Goal: Check status: Check status

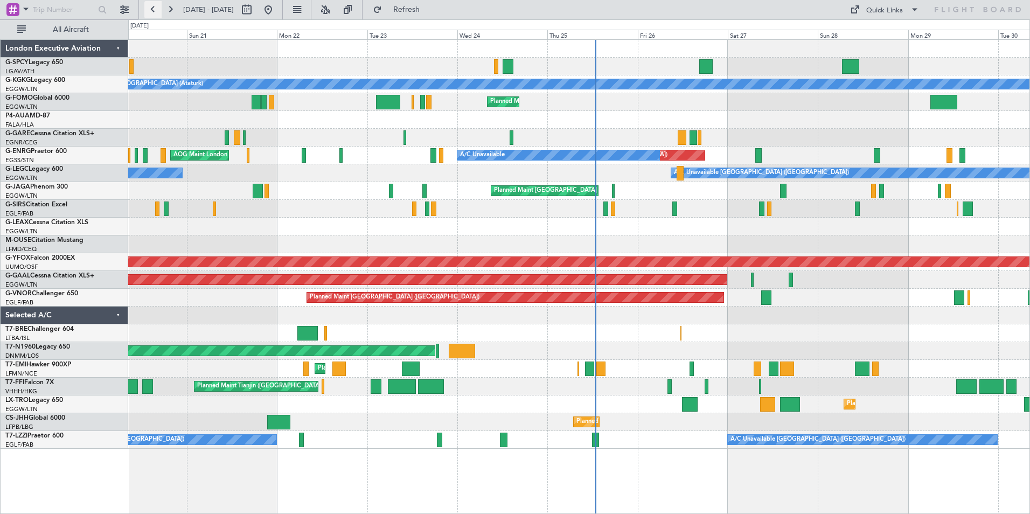
click at [155, 10] on button at bounding box center [152, 9] width 17 height 17
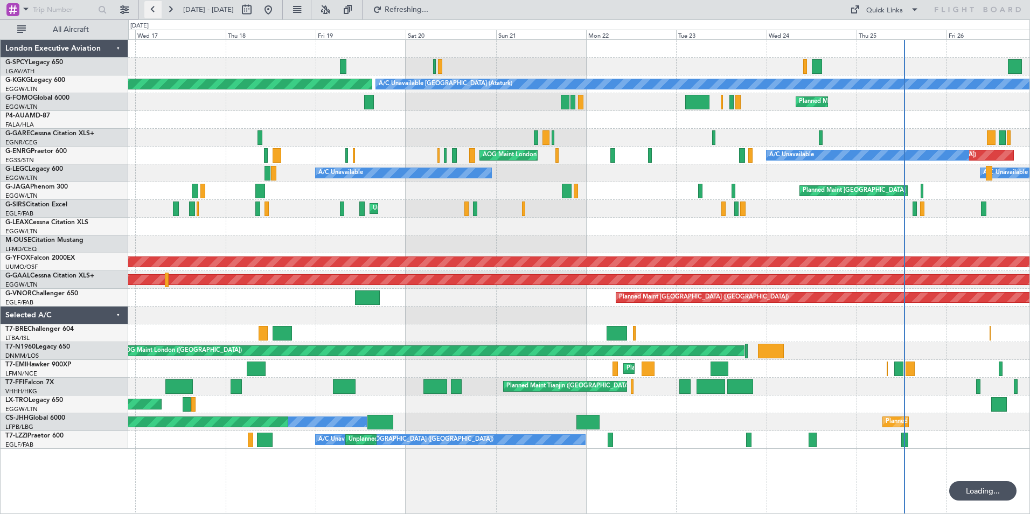
click at [155, 10] on button at bounding box center [152, 9] width 17 height 17
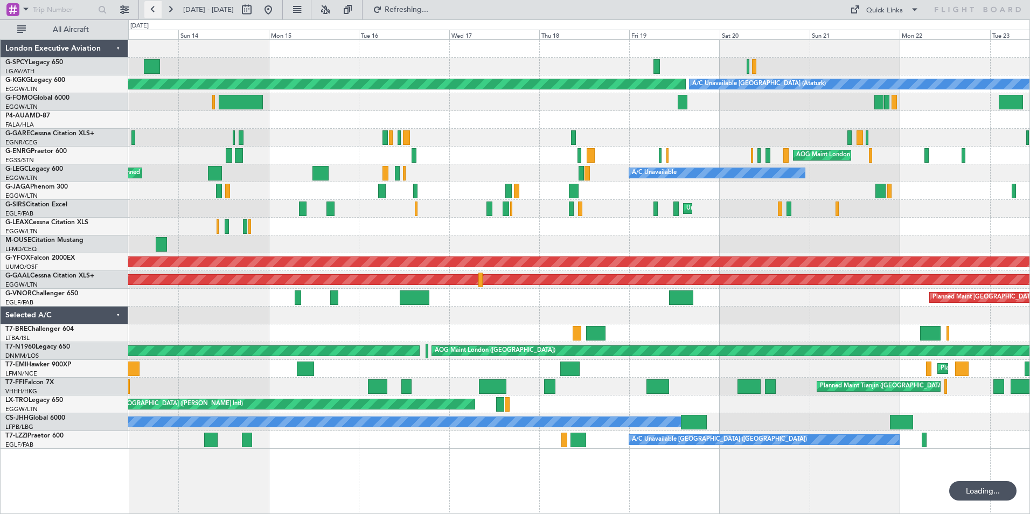
click at [155, 10] on button at bounding box center [152, 9] width 17 height 17
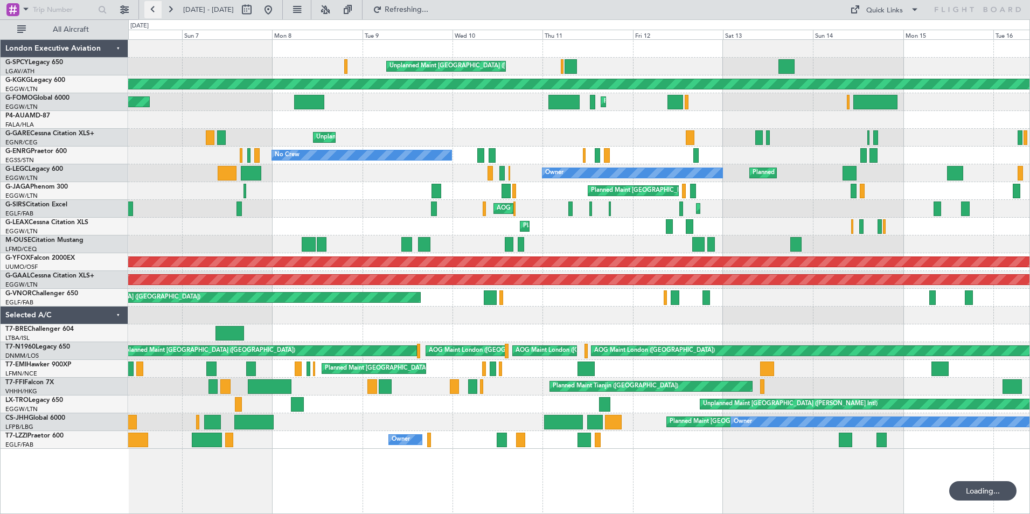
click at [155, 10] on button at bounding box center [152, 9] width 17 height 17
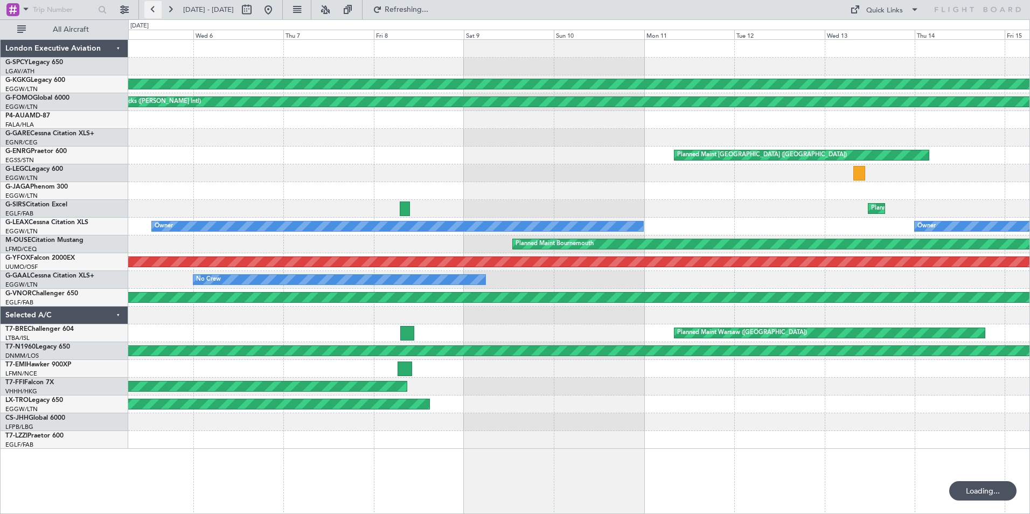
click at [155, 10] on button at bounding box center [152, 9] width 17 height 17
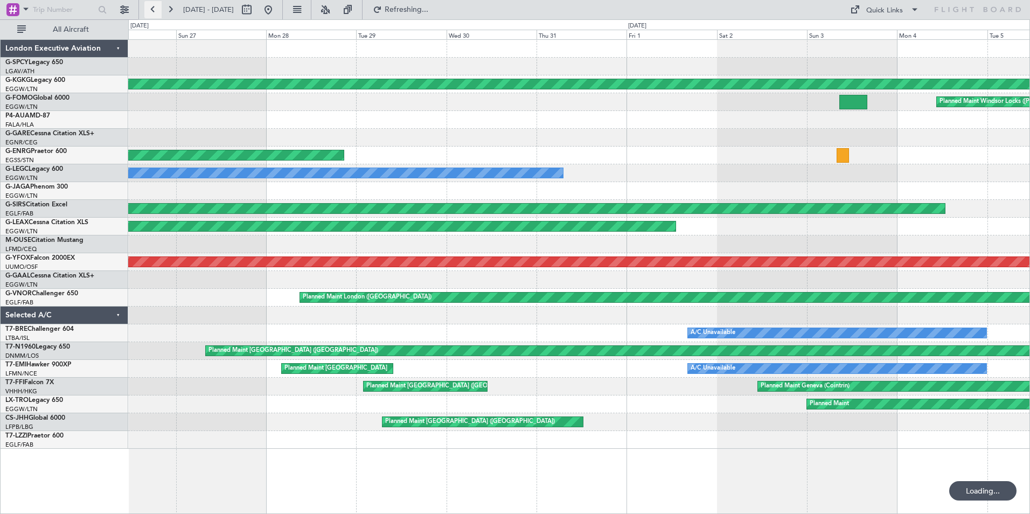
click at [155, 10] on button at bounding box center [152, 9] width 17 height 17
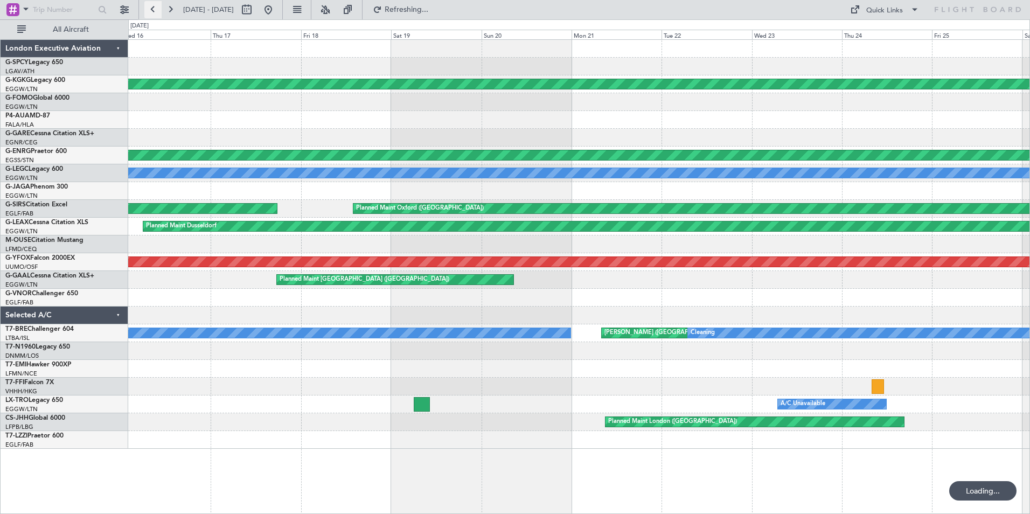
click at [155, 10] on button at bounding box center [152, 9] width 17 height 17
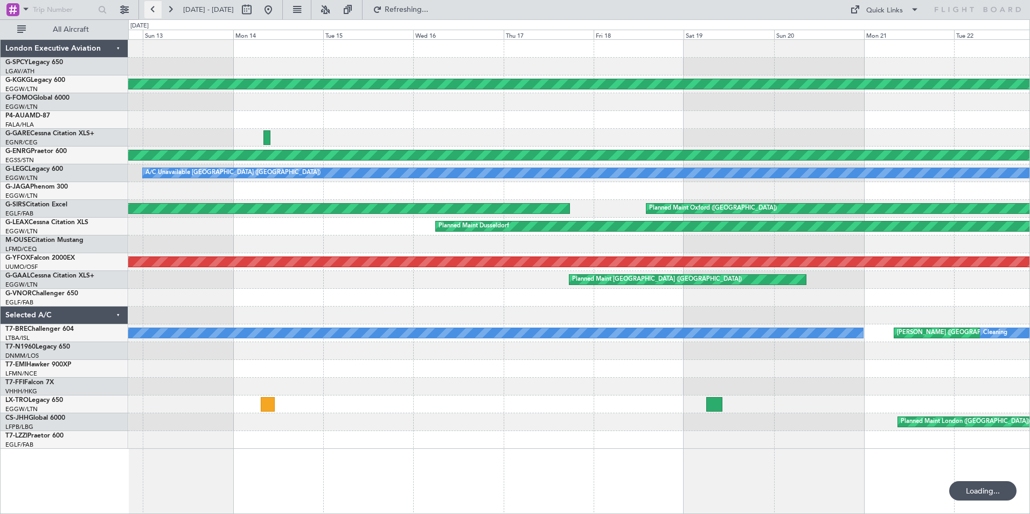
click at [155, 10] on button at bounding box center [152, 9] width 17 height 17
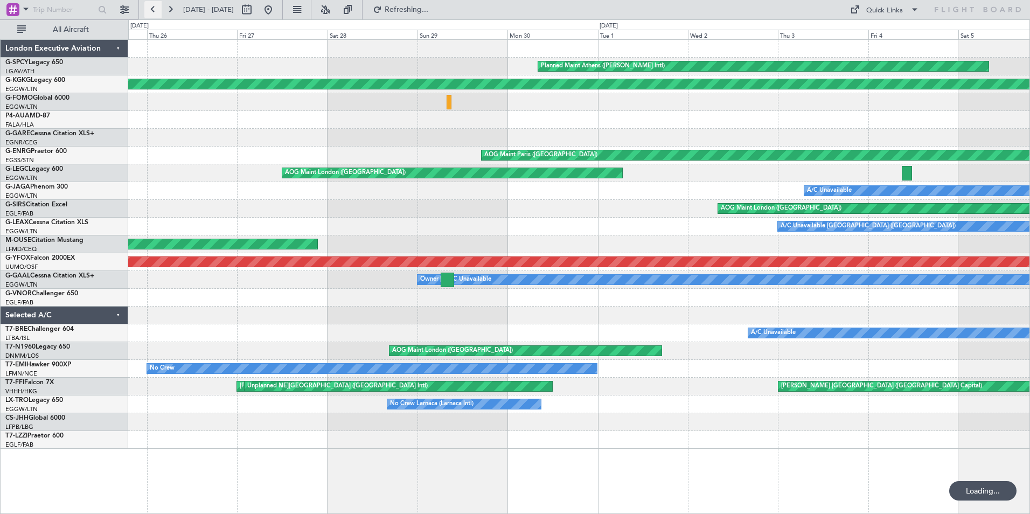
click at [155, 10] on button at bounding box center [152, 9] width 17 height 17
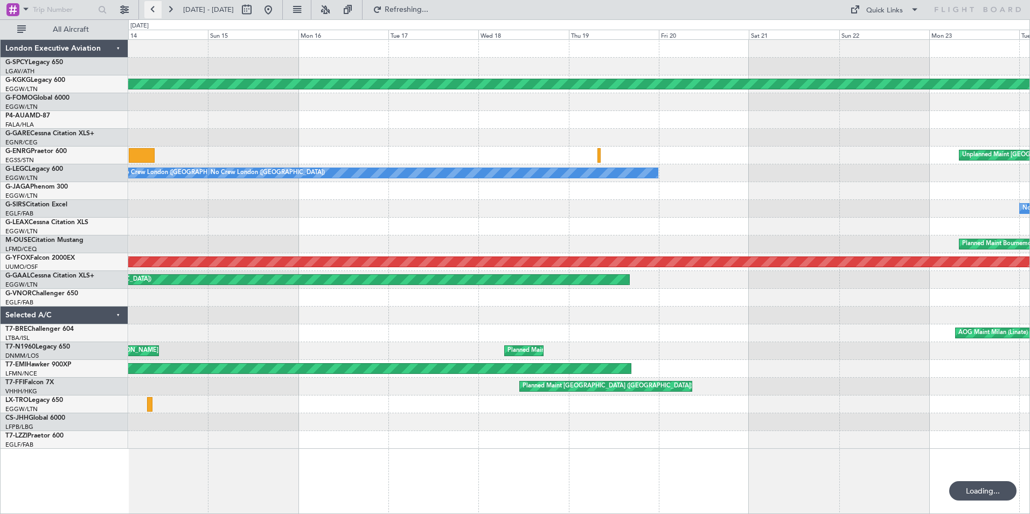
click at [155, 10] on button at bounding box center [152, 9] width 17 height 17
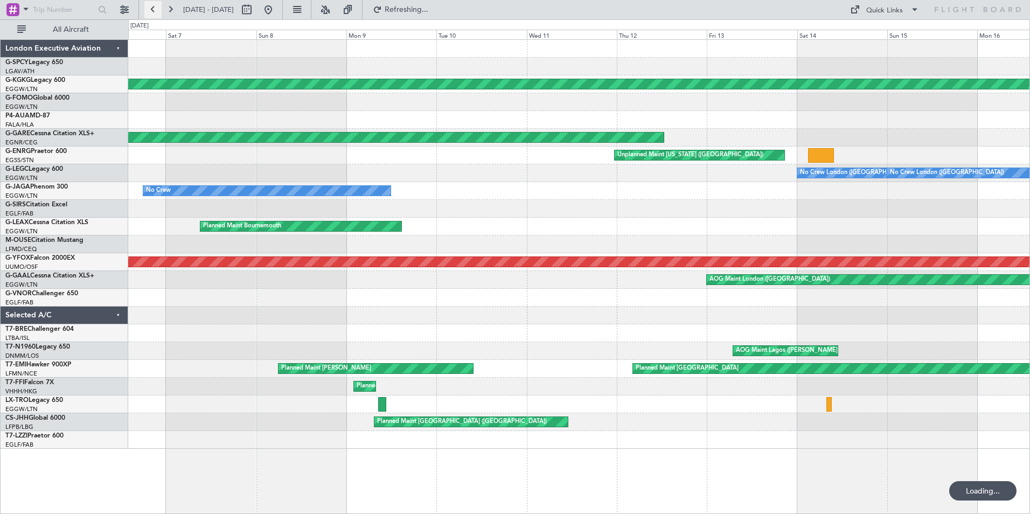
click at [155, 10] on button at bounding box center [152, 9] width 17 height 17
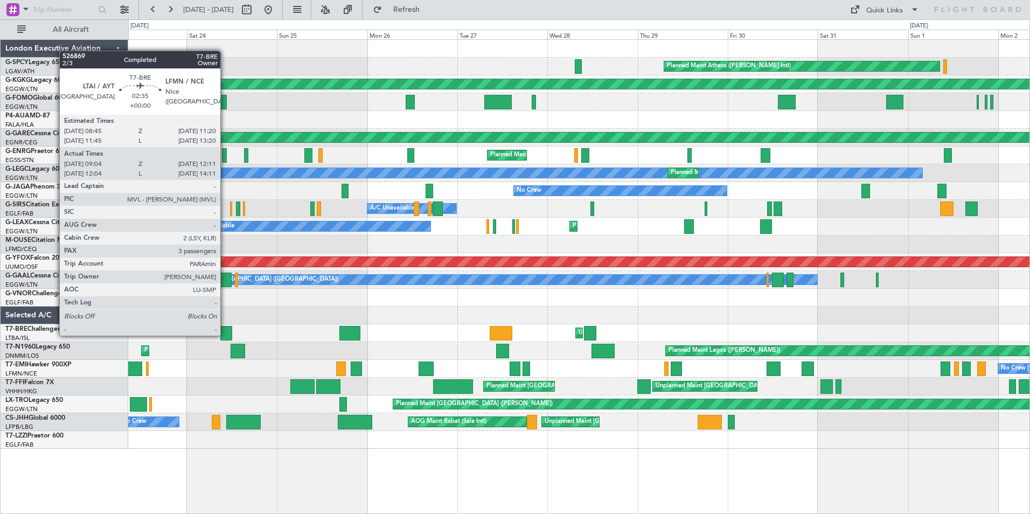
click at [225, 335] on div at bounding box center [226, 333] width 12 height 15
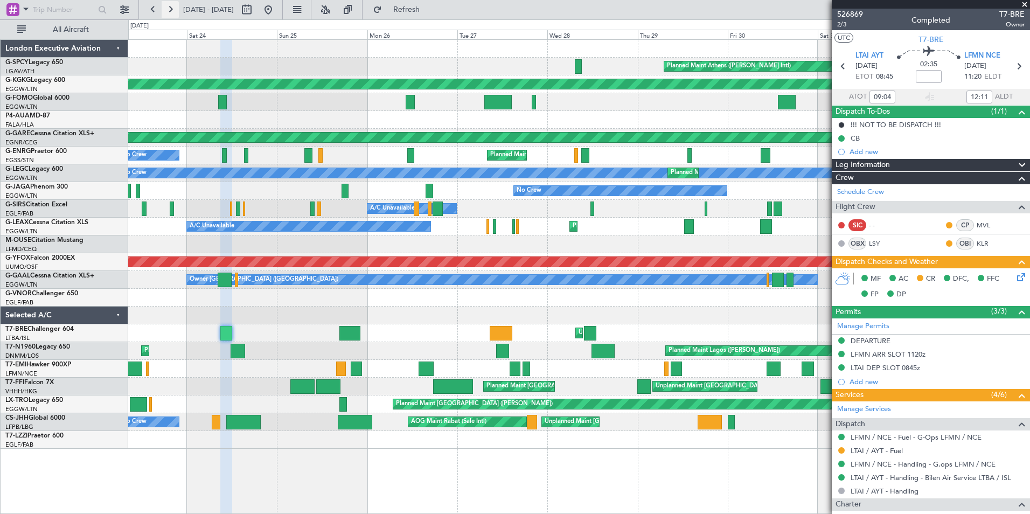
click at [172, 8] on button at bounding box center [170, 9] width 17 height 17
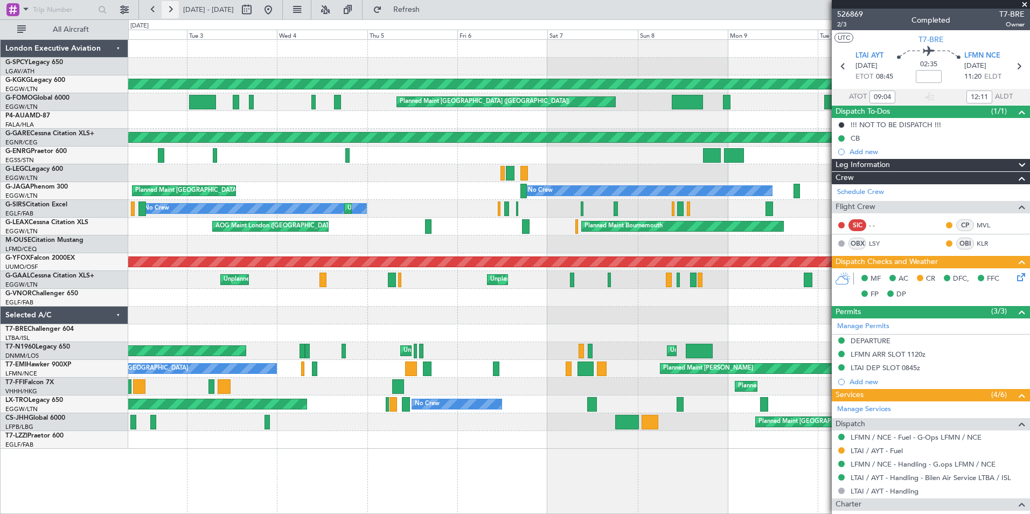
click at [172, 8] on button at bounding box center [170, 9] width 17 height 17
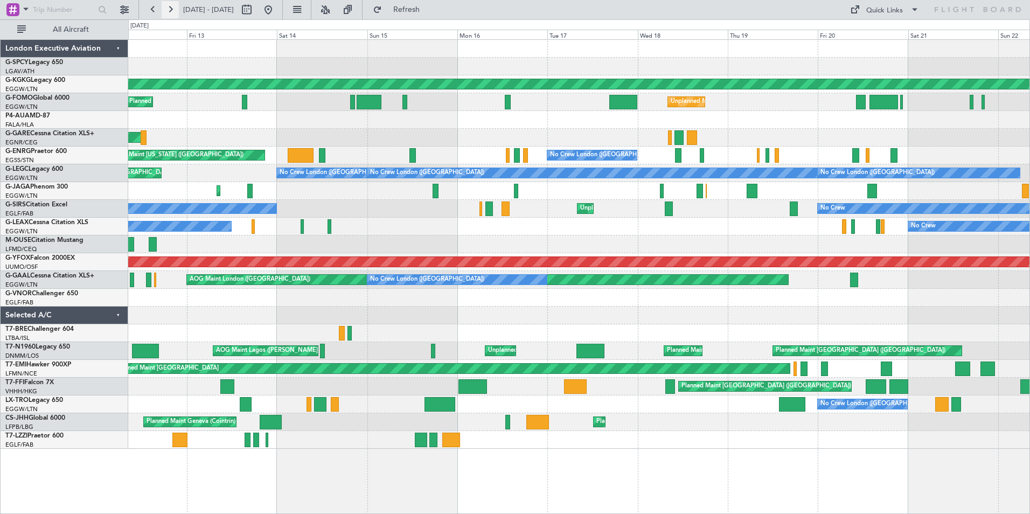
click at [171, 9] on button at bounding box center [170, 9] width 17 height 17
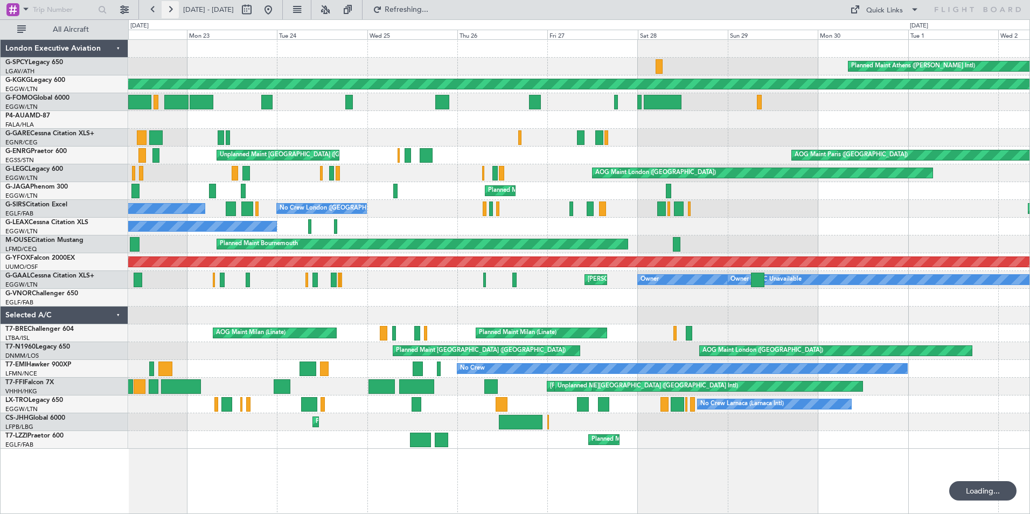
click at [170, 8] on button at bounding box center [170, 9] width 17 height 17
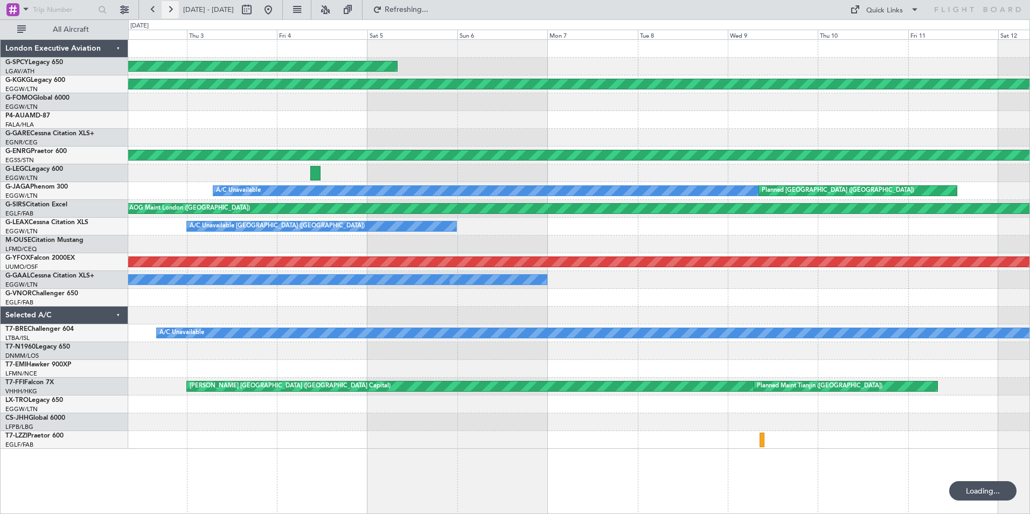
click at [170, 8] on button at bounding box center [170, 9] width 17 height 17
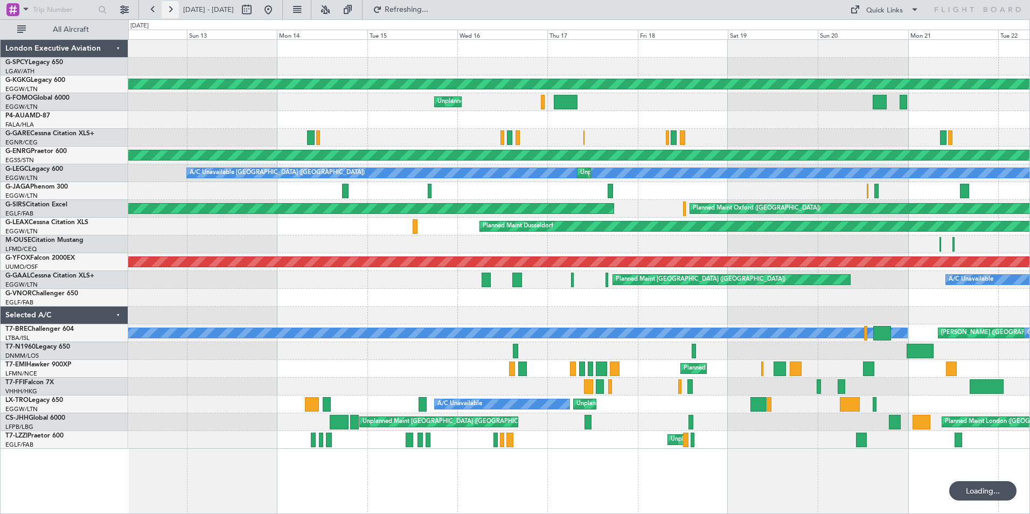
click at [170, 8] on button at bounding box center [170, 9] width 17 height 17
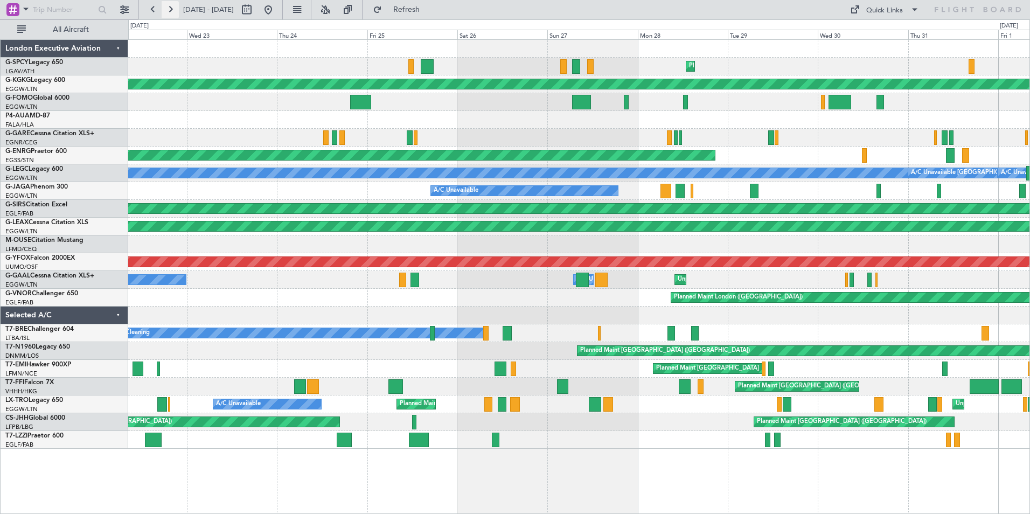
click at [170, 8] on button at bounding box center [170, 9] width 17 height 17
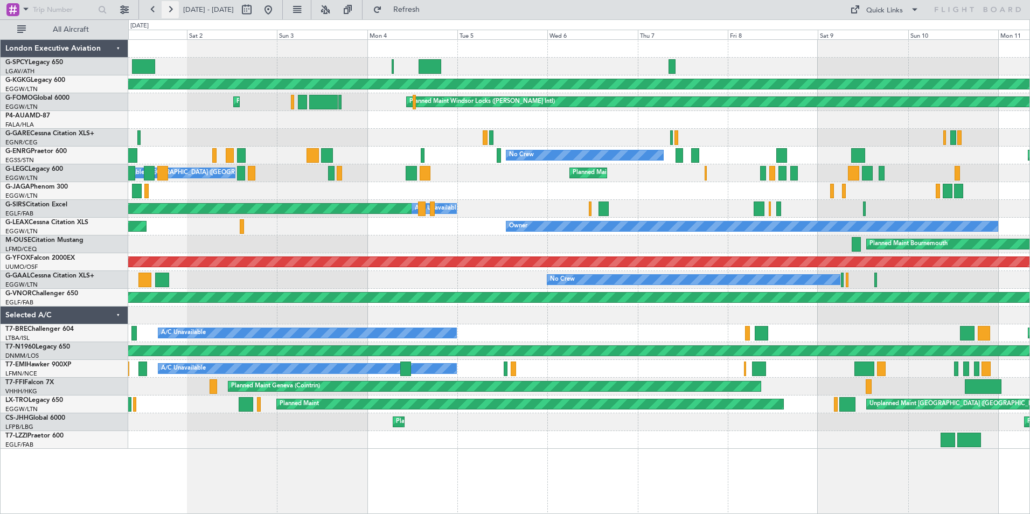
click at [169, 9] on button at bounding box center [170, 9] width 17 height 17
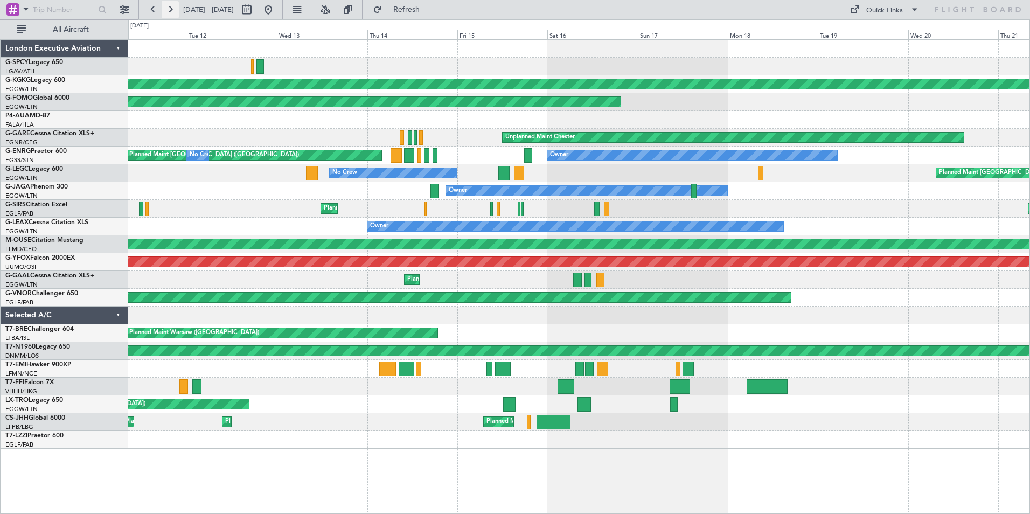
click at [169, 9] on button at bounding box center [170, 9] width 17 height 17
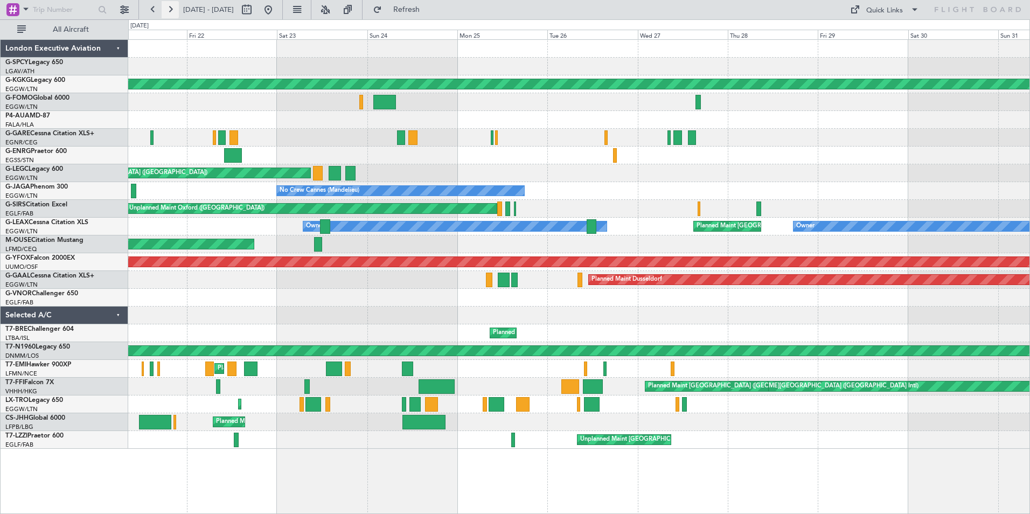
click at [169, 9] on button at bounding box center [170, 9] width 17 height 17
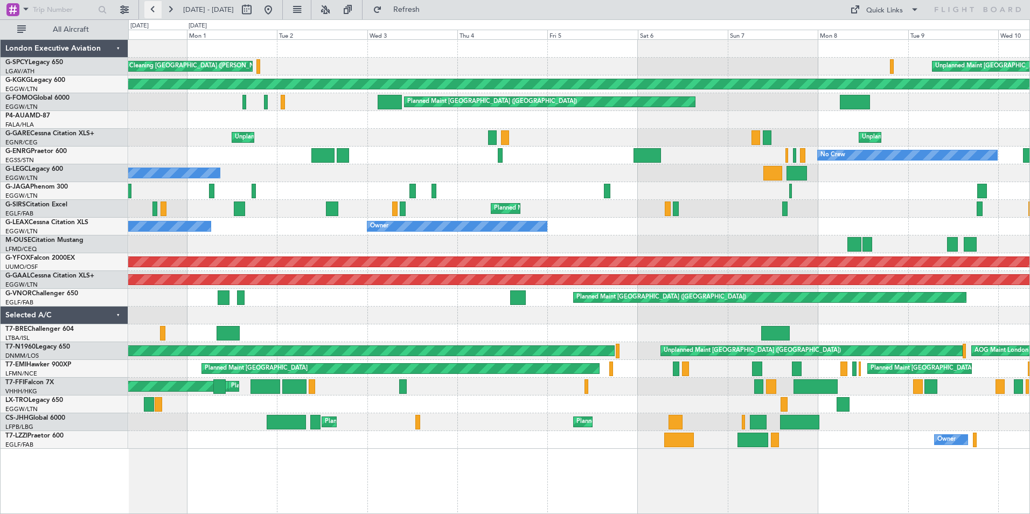
click at [151, 9] on button at bounding box center [152, 9] width 17 height 17
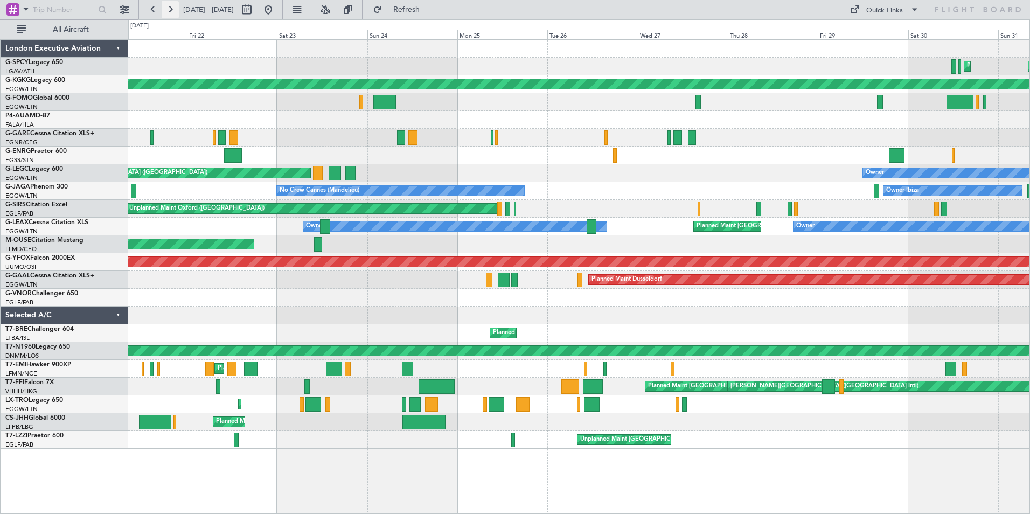
click at [170, 7] on button at bounding box center [170, 9] width 17 height 17
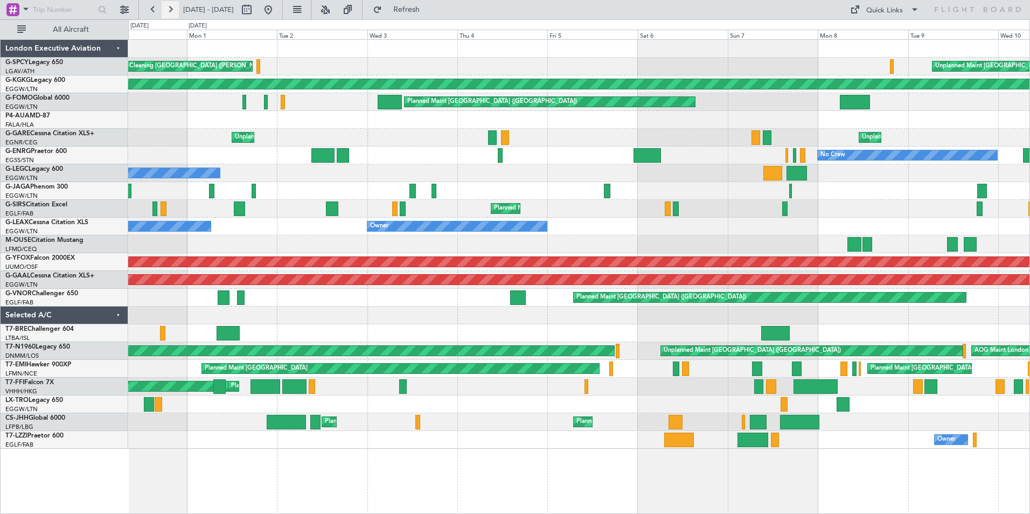
click at [168, 6] on button at bounding box center [170, 9] width 17 height 17
